Goal: Task Accomplishment & Management: Use online tool/utility

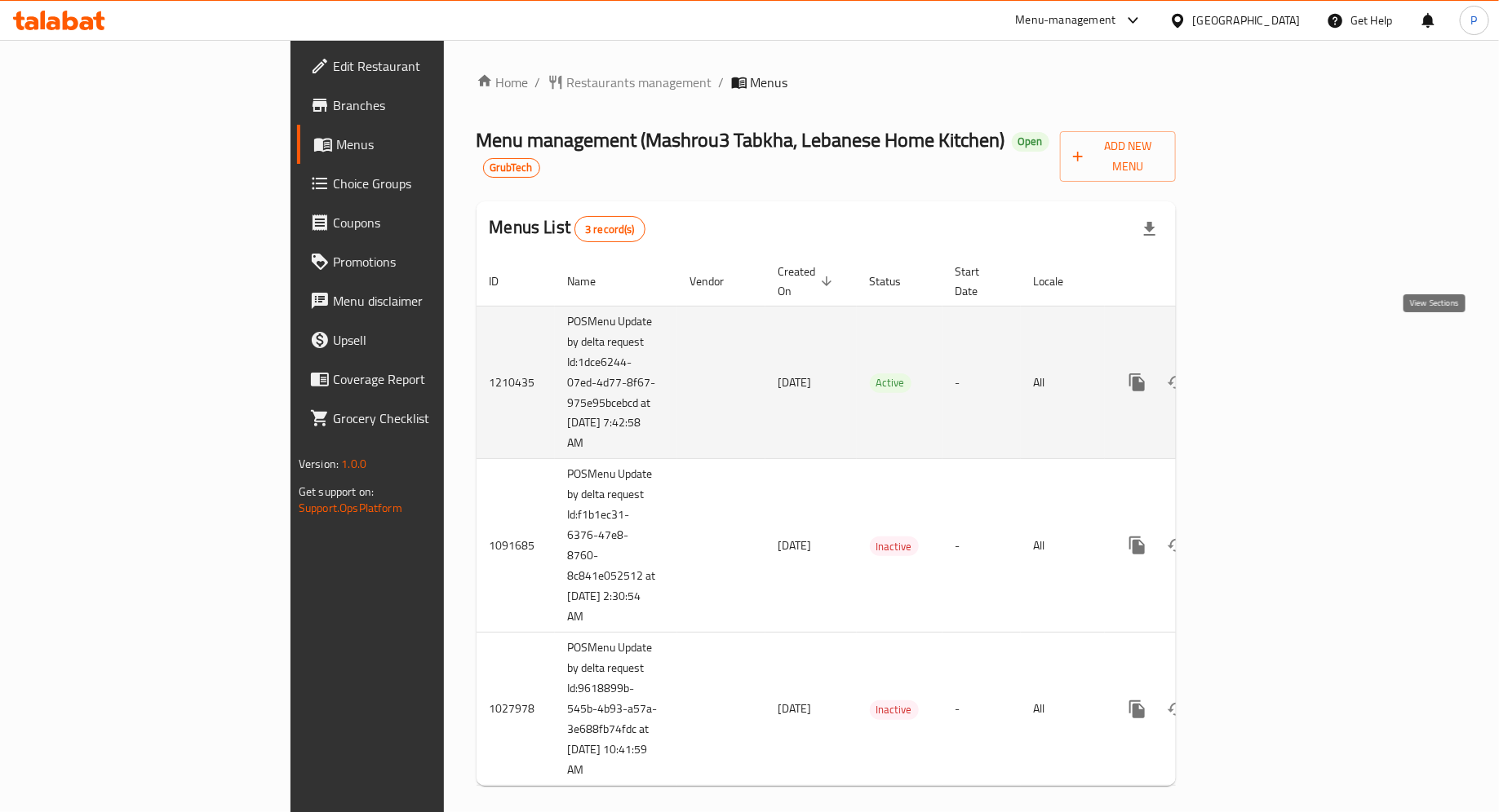
click at [1265, 373] on icon "enhanced table" at bounding box center [1255, 383] width 20 height 20
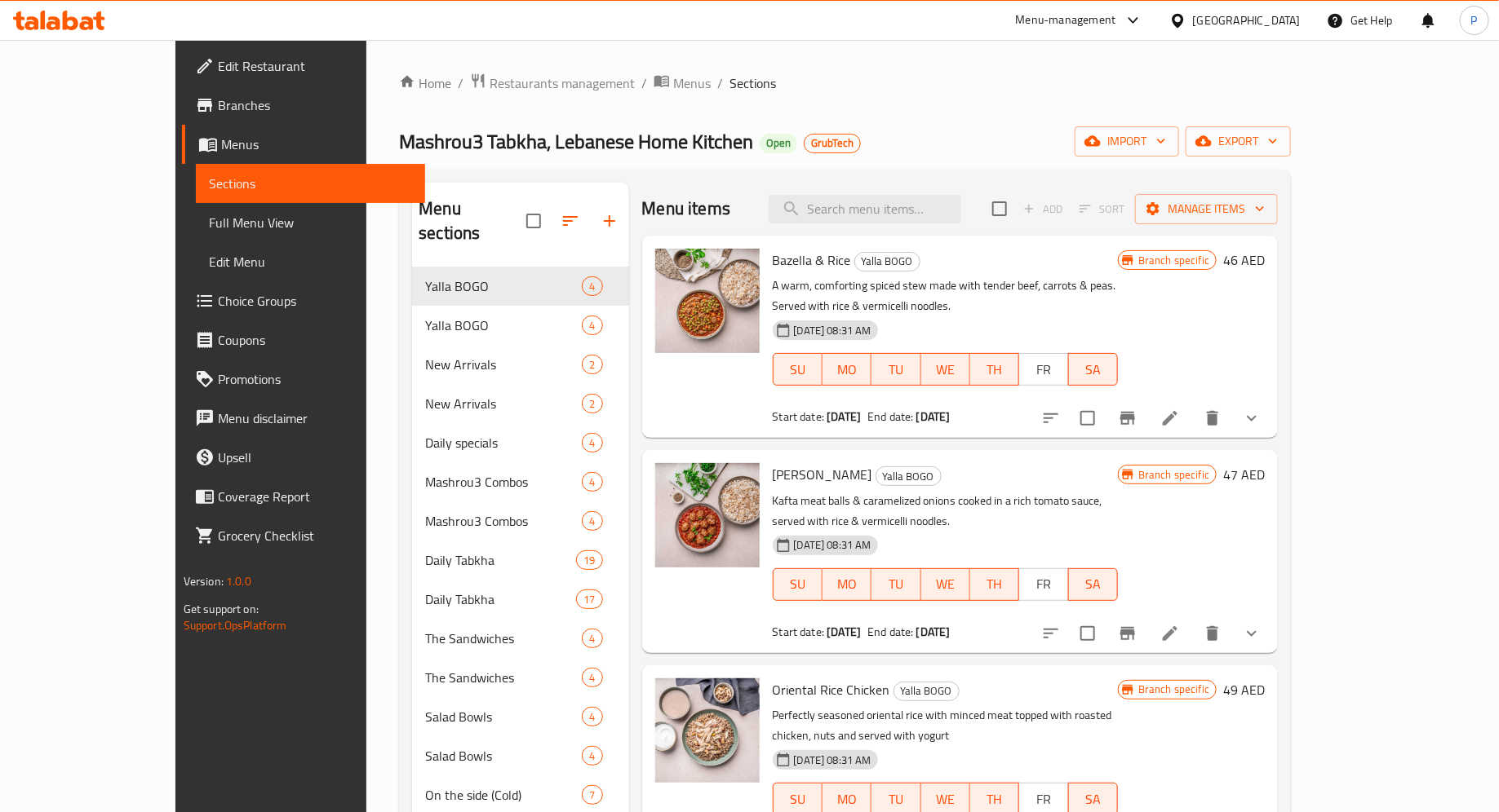
click at [922, 230] on div "Menu items Add Sort Manage items" at bounding box center [960, 209] width 637 height 53
click at [919, 236] on div "Bazella & Rice Yalla BOGO A warm, comforting spiced stew made with tender beef,…" at bounding box center [960, 337] width 637 height 202
click at [910, 220] on input "search" at bounding box center [865, 209] width 192 height 28
paste input "Moghrabieh"
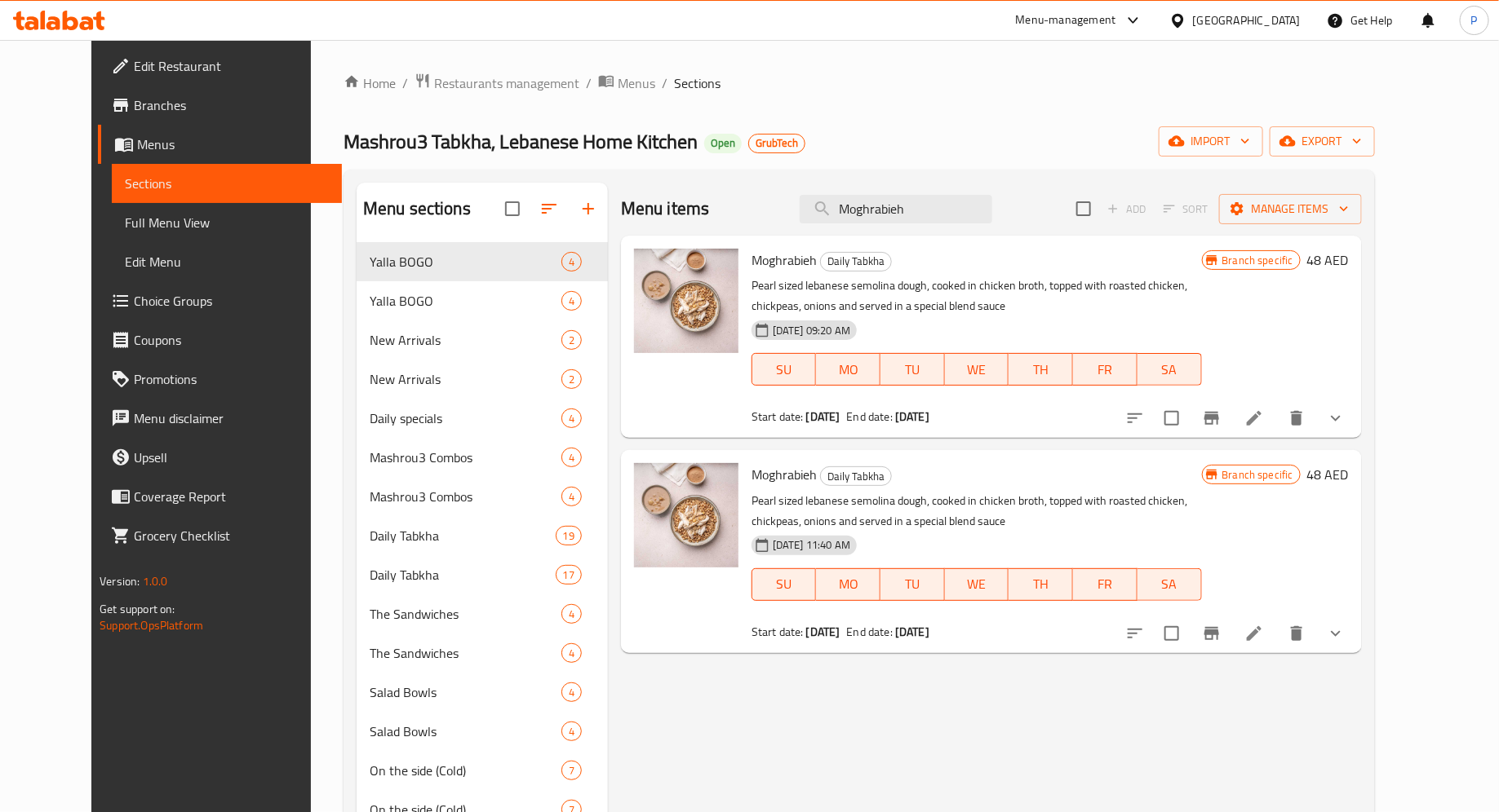
type input "Moghrabieh"
